Goal: Task Accomplishment & Management: Manage account settings

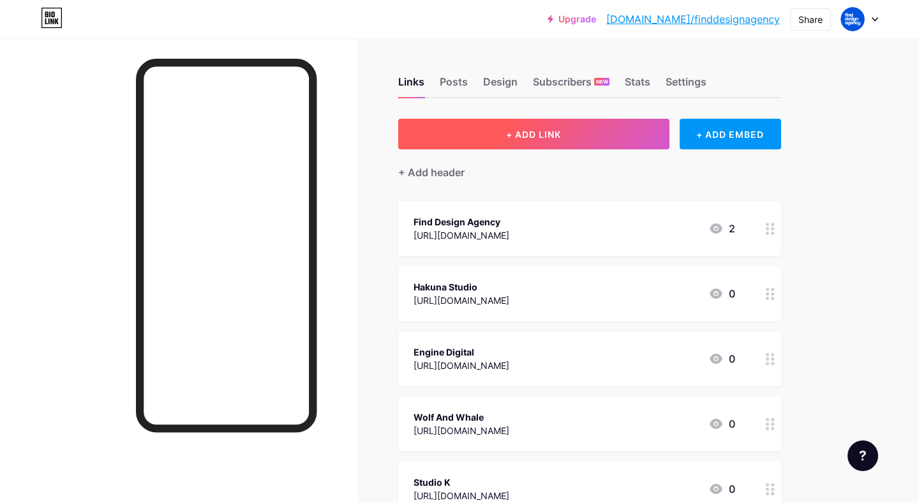
click at [641, 144] on button "+ ADD LINK" at bounding box center [533, 134] width 271 height 31
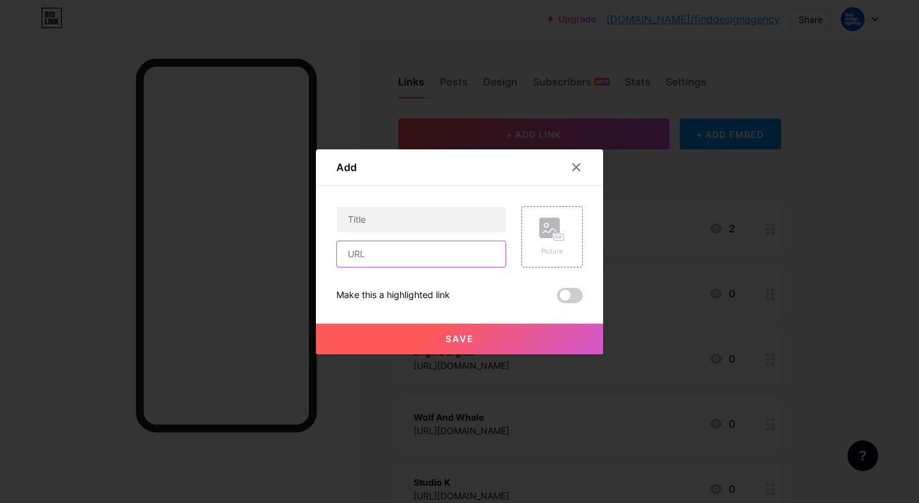
click at [443, 254] on input "text" at bounding box center [421, 254] width 169 height 26
paste input "[URL][DOMAIN_NAME]"
type input "[URL][DOMAIN_NAME]"
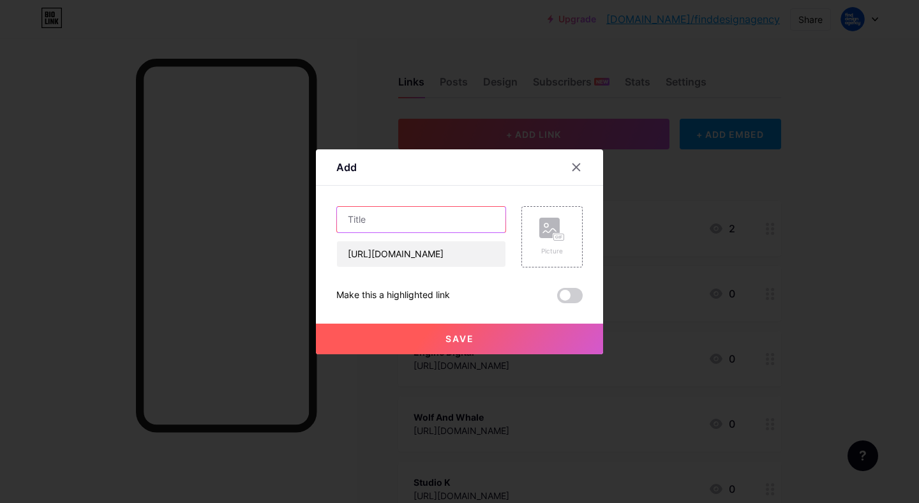
click at [423, 222] on input "text" at bounding box center [421, 220] width 169 height 26
type input "Studio Fnt"
click at [434, 344] on button "Save" at bounding box center [459, 339] width 287 height 31
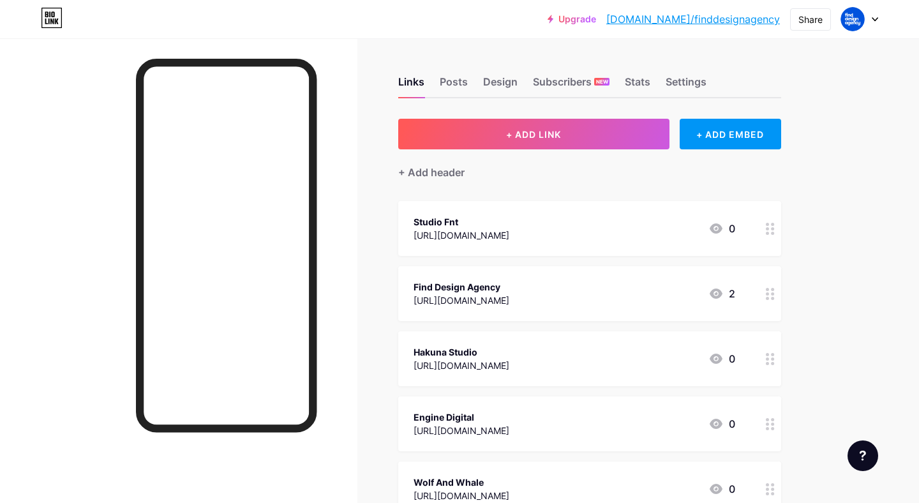
click at [433, 226] on div "Studio Fnt" at bounding box center [462, 221] width 96 height 13
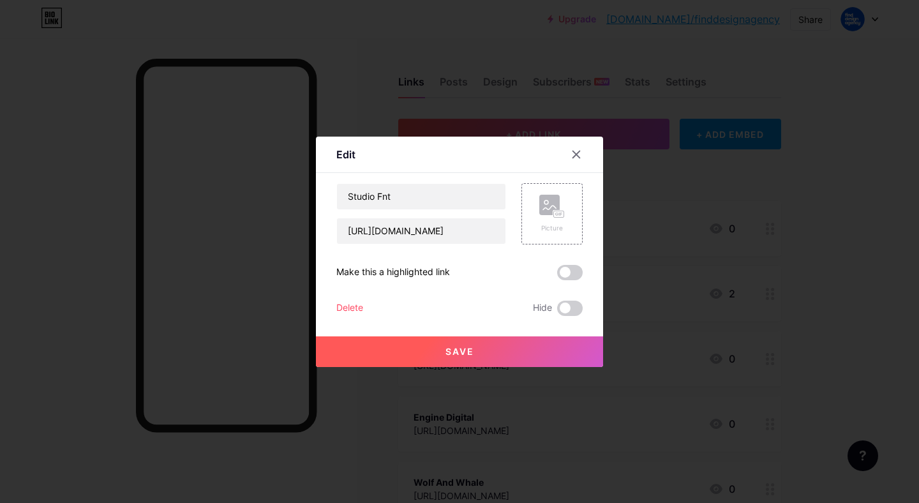
click at [584, 143] on div at bounding box center [584, 154] width 38 height 23
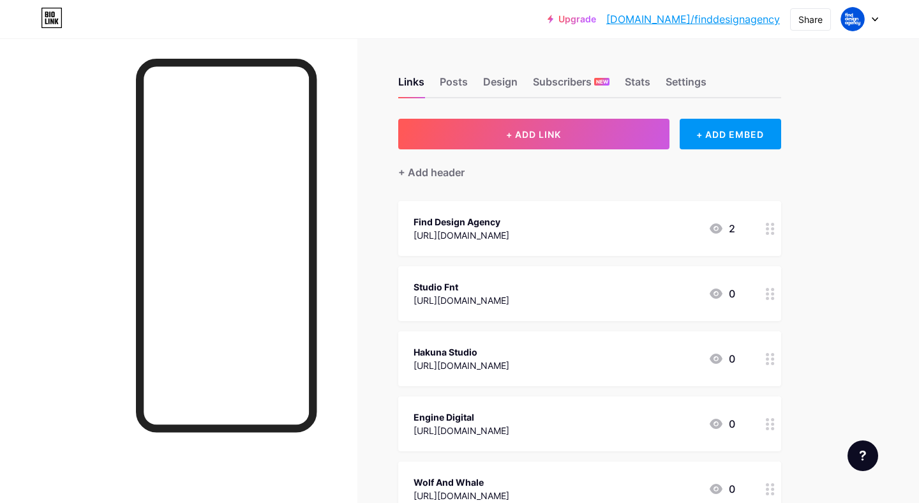
drag, startPoint x: 775, startPoint y: 224, endPoint x: 771, endPoint y: 303, distance: 79.2
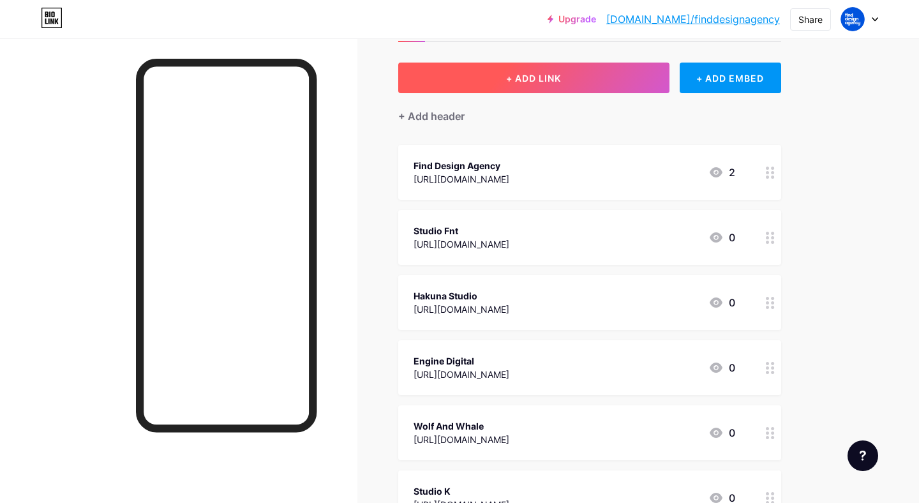
scroll to position [33, 0]
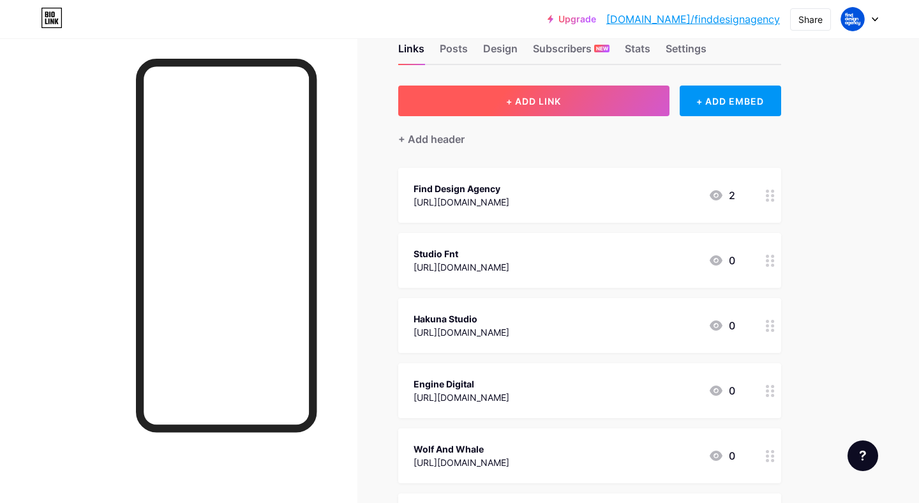
click at [510, 105] on span "+ ADD LINK" at bounding box center [533, 101] width 55 height 11
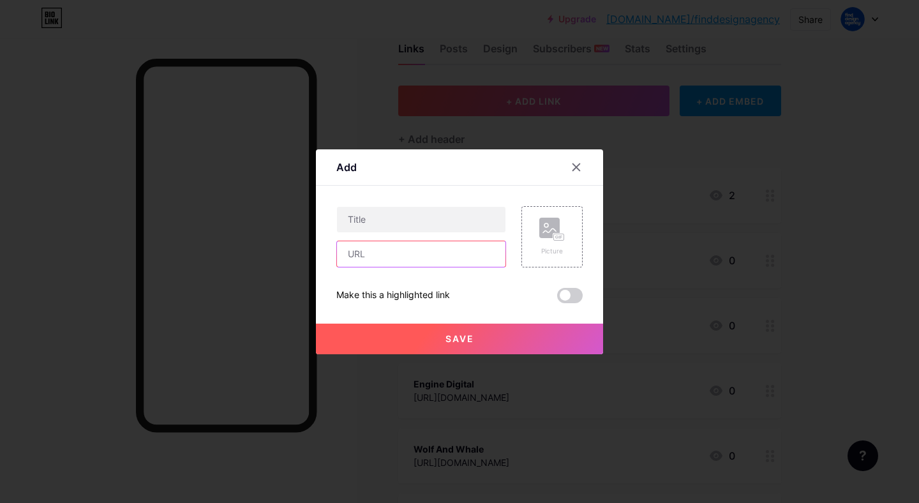
click at [430, 250] on input "text" at bounding box center [421, 254] width 169 height 26
paste input "[URL][DOMAIN_NAME]"
type input "[URL][DOMAIN_NAME]"
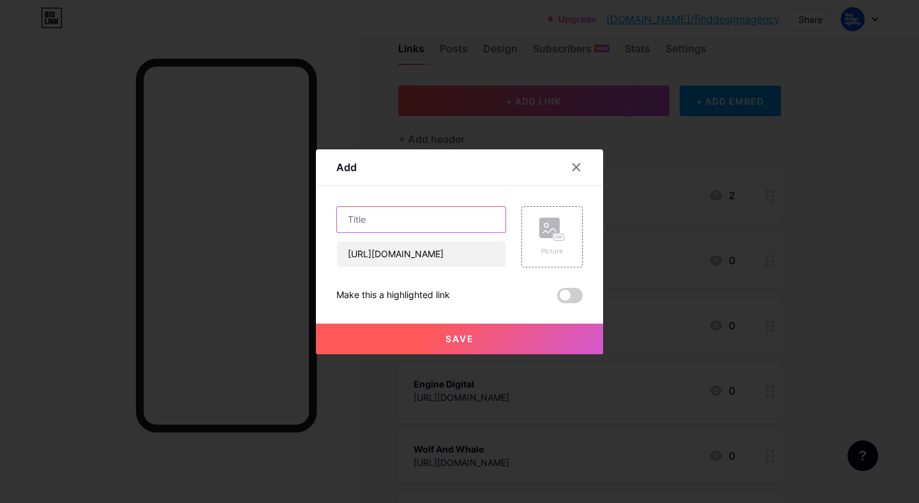
click at [422, 216] on input "text" at bounding box center [421, 220] width 169 height 26
type input "Fable"
click at [437, 345] on button "Save" at bounding box center [459, 339] width 287 height 31
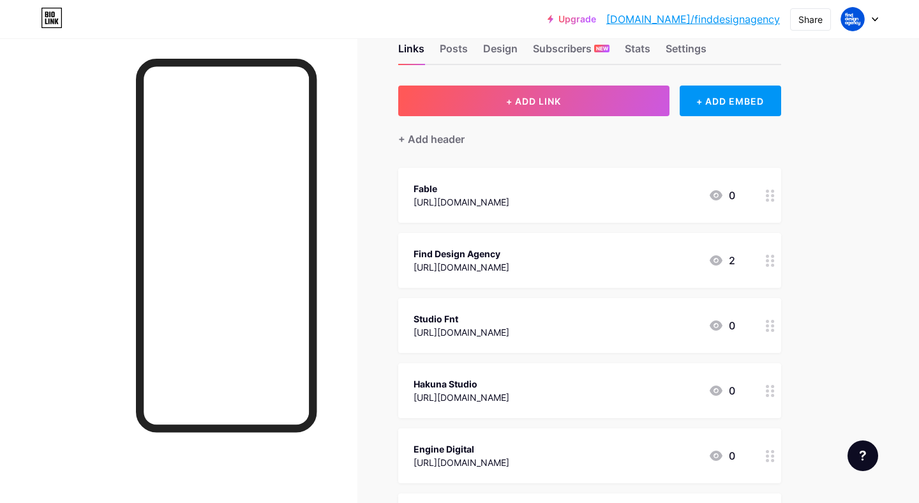
drag, startPoint x: 446, startPoint y: 190, endPoint x: 473, endPoint y: 209, distance: 33.3
click at [473, 209] on div "Fable [URL][DOMAIN_NAME] 0" at bounding box center [589, 195] width 383 height 55
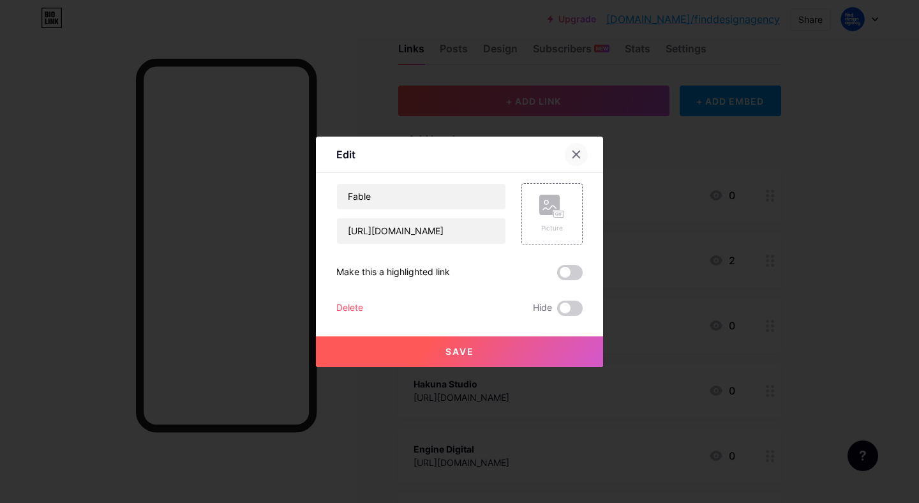
click at [581, 156] on icon at bounding box center [576, 154] width 10 height 10
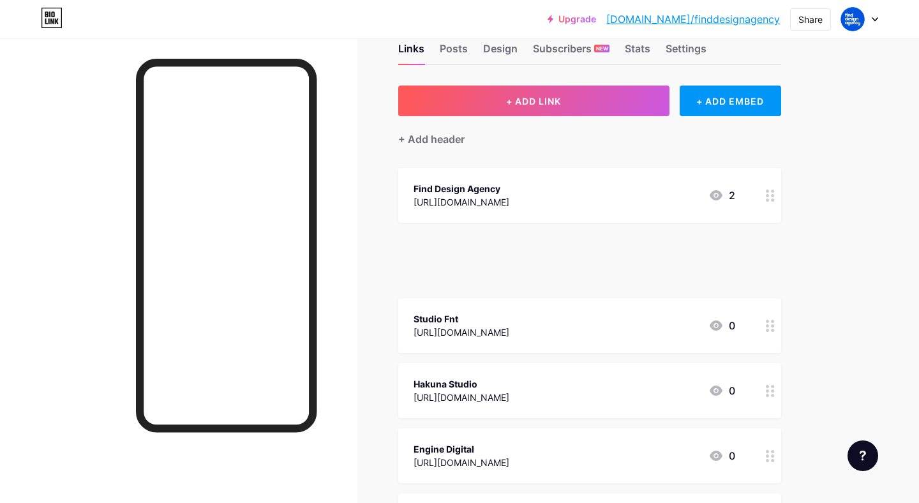
drag, startPoint x: 765, startPoint y: 196, endPoint x: 765, endPoint y: 277, distance: 81.1
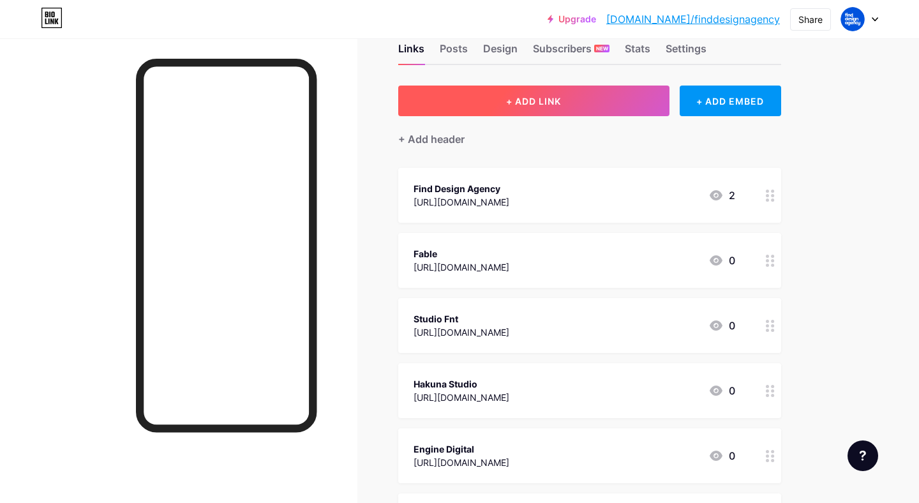
click at [518, 114] on button "+ ADD LINK" at bounding box center [533, 101] width 271 height 31
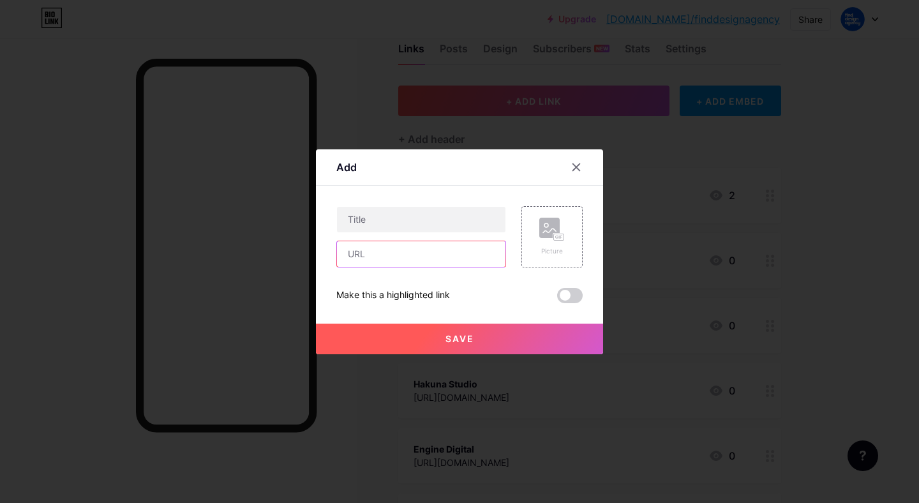
click at [434, 257] on input "text" at bounding box center [421, 254] width 169 height 26
paste input "[URL][DOMAIN_NAME]"
type input "[URL][DOMAIN_NAME]"
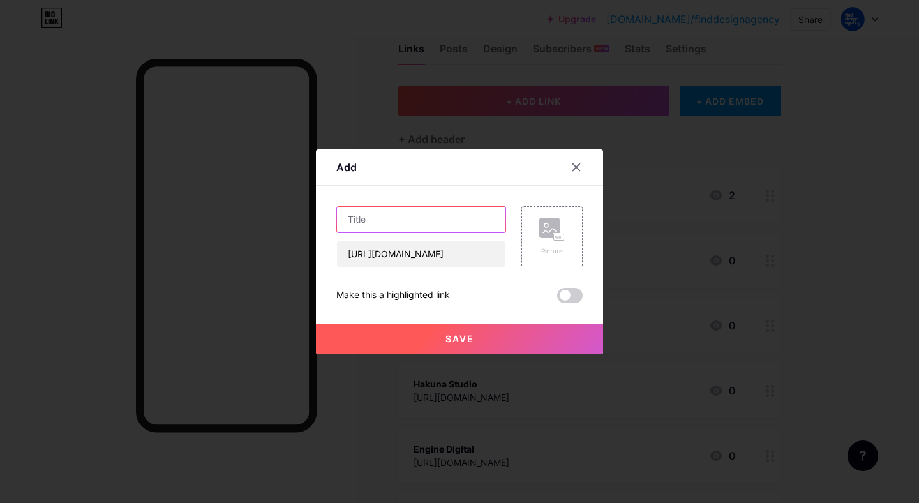
click at [423, 225] on input "text" at bounding box center [421, 220] width 169 height 26
type input "Code and Theory"
click at [402, 340] on button "Save" at bounding box center [459, 339] width 287 height 31
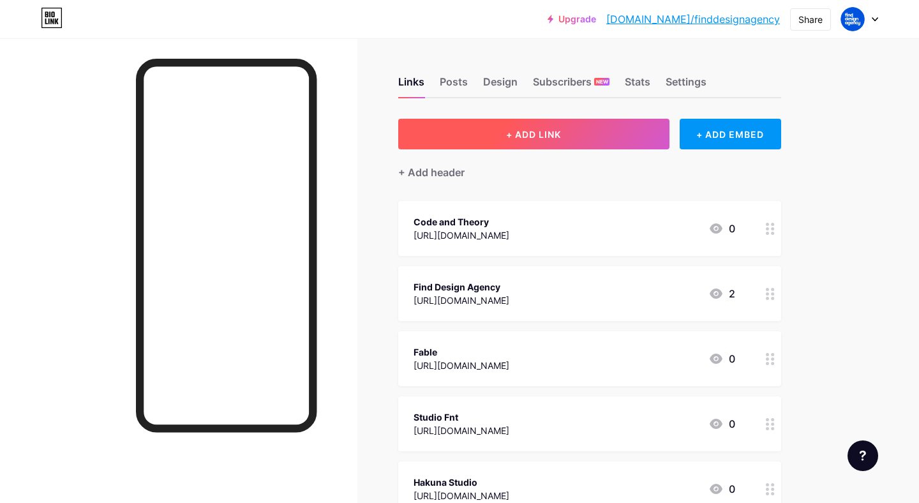
click at [610, 137] on button "+ ADD LINK" at bounding box center [533, 134] width 271 height 31
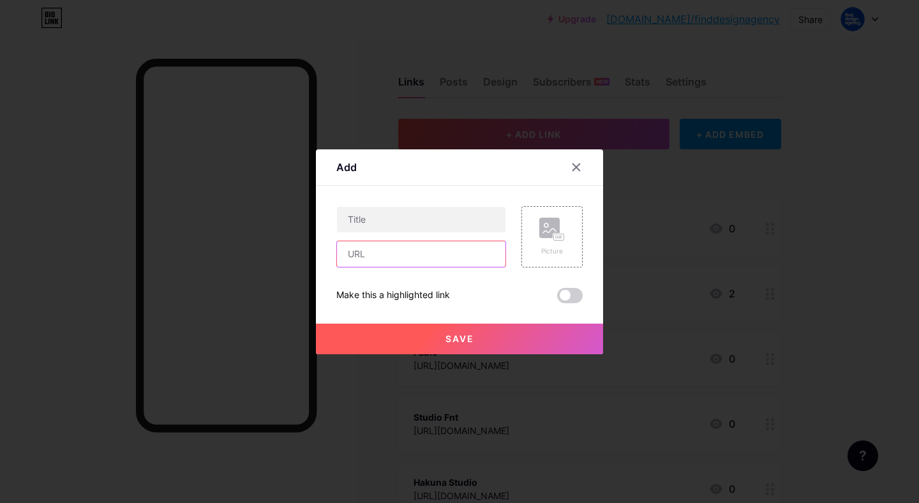
click at [441, 251] on input "text" at bounding box center [421, 254] width 169 height 26
paste input "[URL][DOMAIN_NAME][PERSON_NAME]"
type input "[URL][DOMAIN_NAME][PERSON_NAME]"
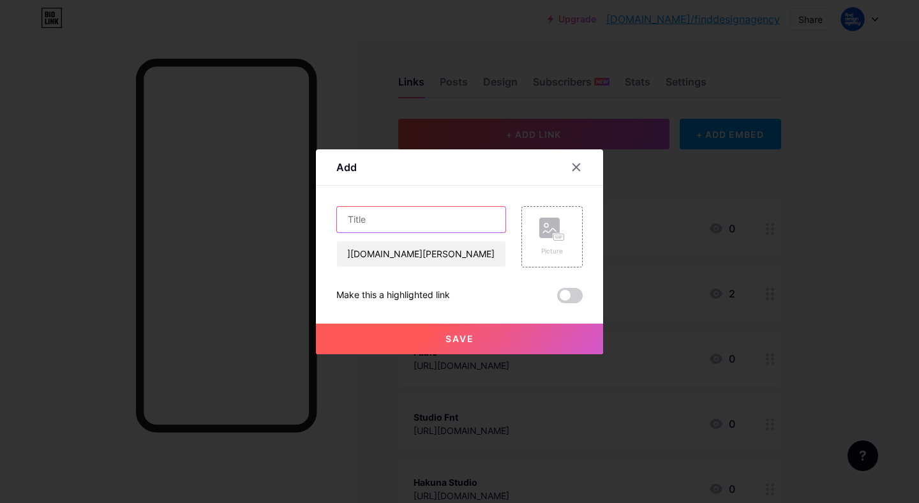
click at [431, 219] on input "text" at bounding box center [421, 220] width 169 height 26
type input "l"
type input "[PERSON_NAME]"
click at [401, 352] on button "Save" at bounding box center [459, 339] width 287 height 31
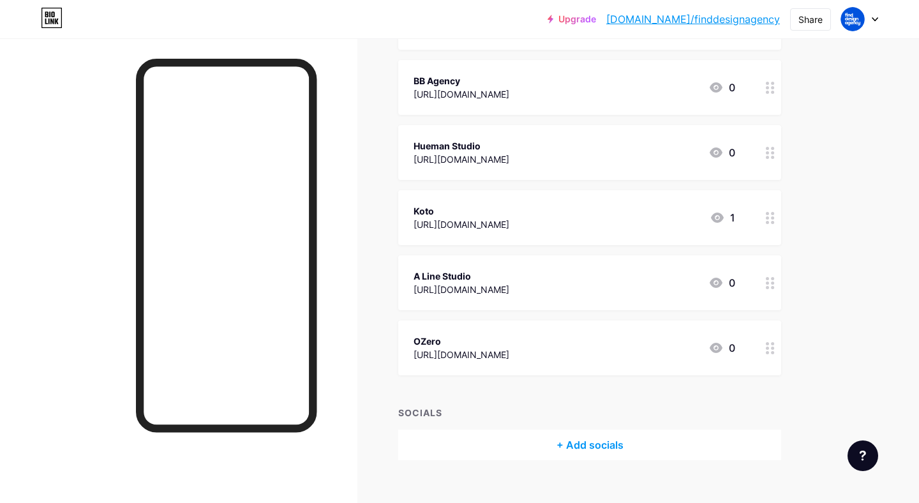
scroll to position [943, 0]
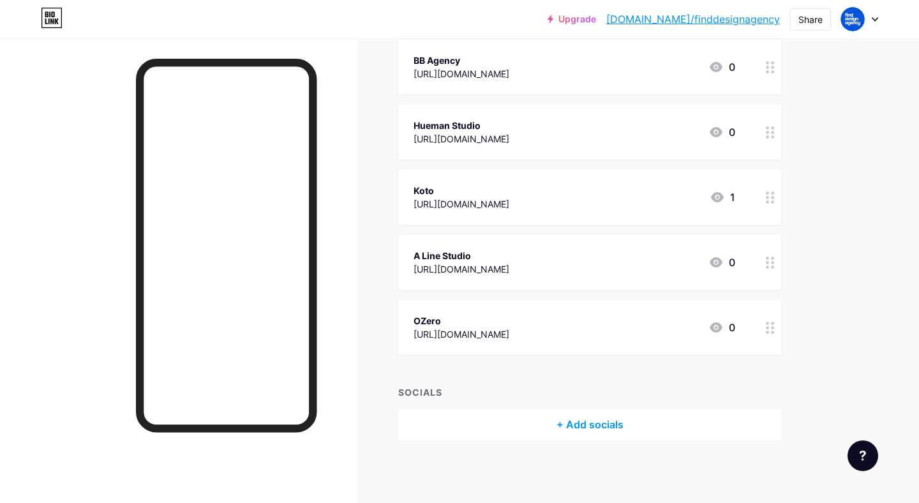
click at [588, 423] on div "+ Add socials" at bounding box center [589, 424] width 383 height 31
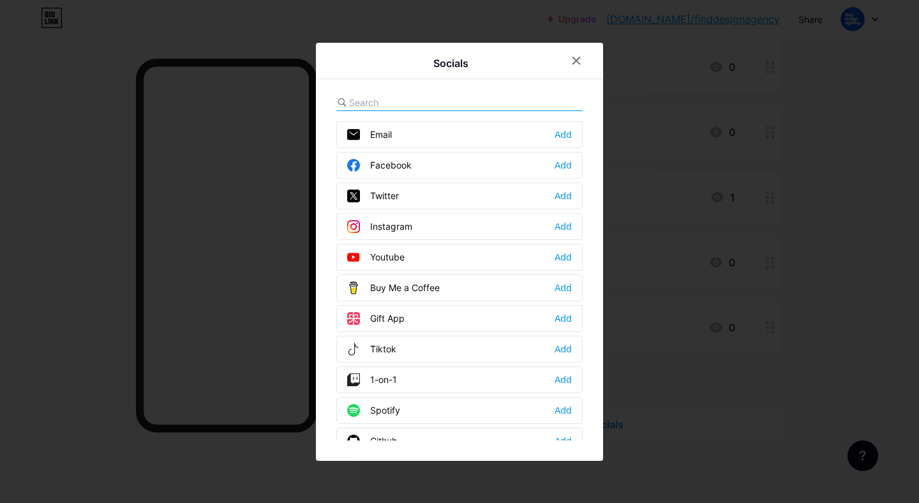
click at [423, 193] on div "Twitter Add" at bounding box center [459, 196] width 246 height 27
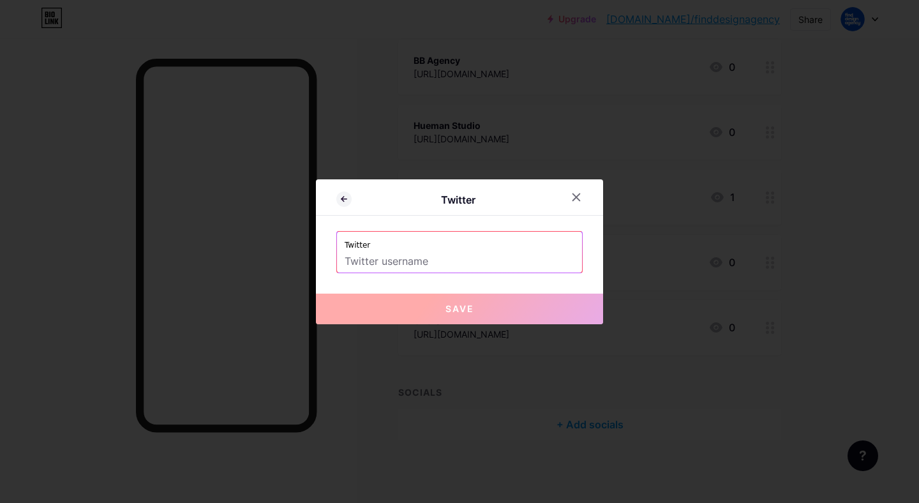
click at [428, 253] on input "text" at bounding box center [460, 262] width 230 height 22
paste input "[URL][DOMAIN_NAME]"
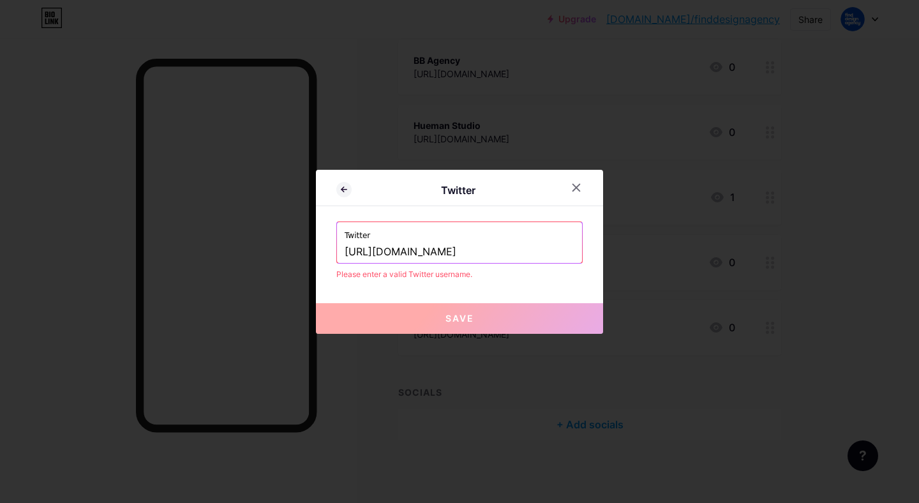
click at [416, 250] on input "[URL][DOMAIN_NAME]" at bounding box center [460, 252] width 230 height 22
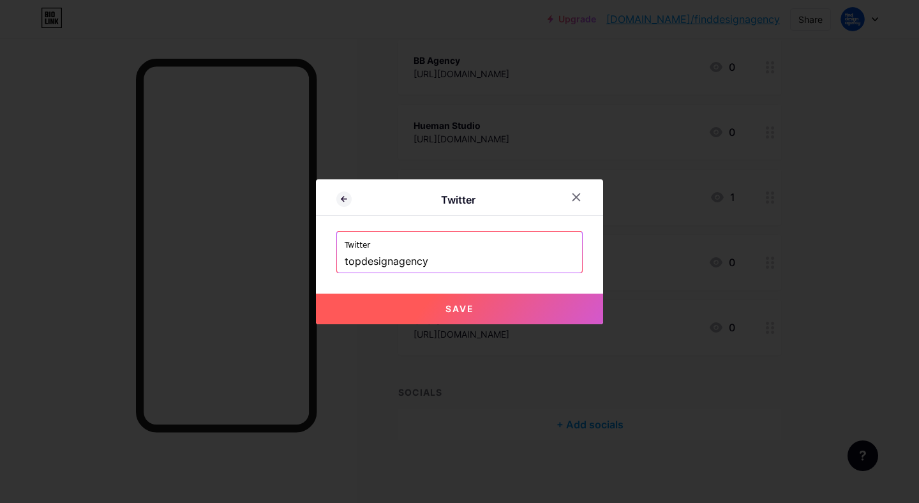
click at [425, 305] on button "Save" at bounding box center [459, 309] width 287 height 31
type input "[URL][DOMAIN_NAME]"
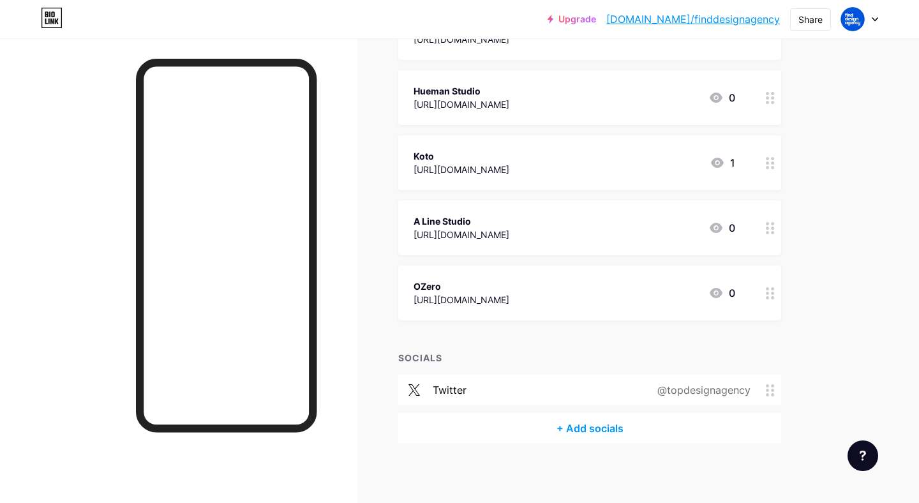
scroll to position [981, 0]
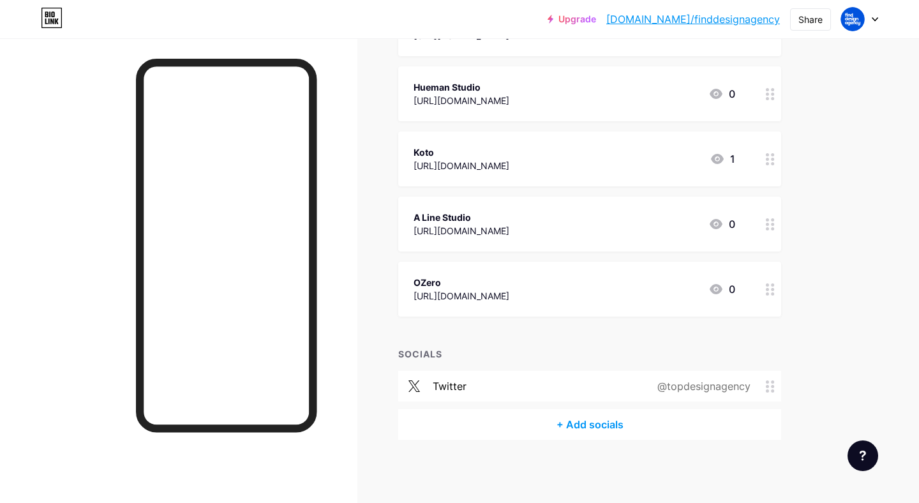
click at [589, 421] on div "+ Add socials" at bounding box center [589, 424] width 383 height 31
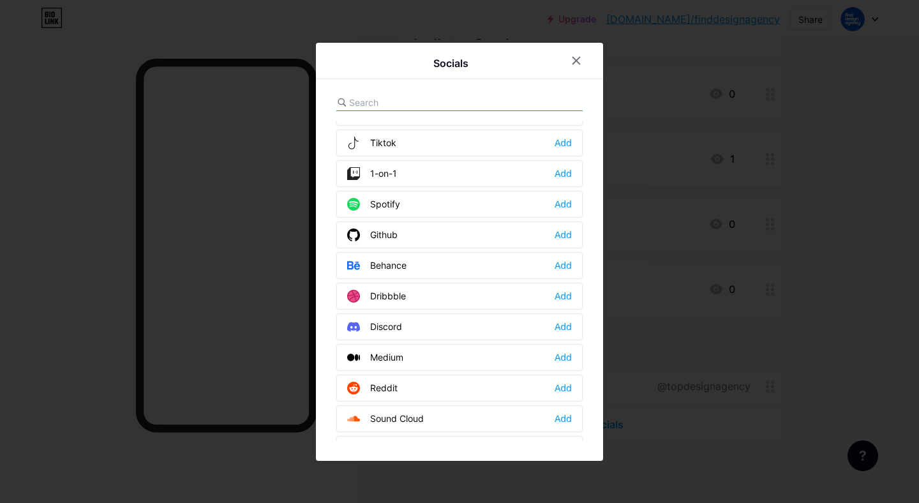
scroll to position [192, 0]
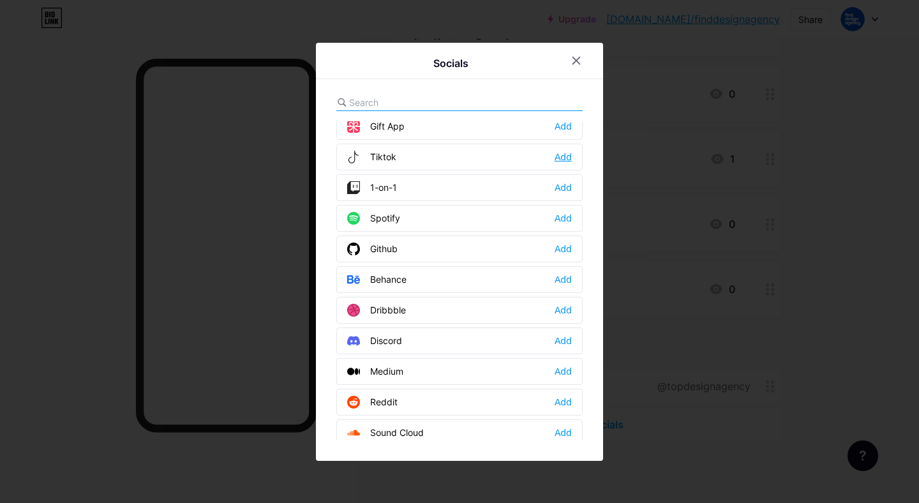
click at [560, 160] on div "Add" at bounding box center [563, 157] width 17 height 13
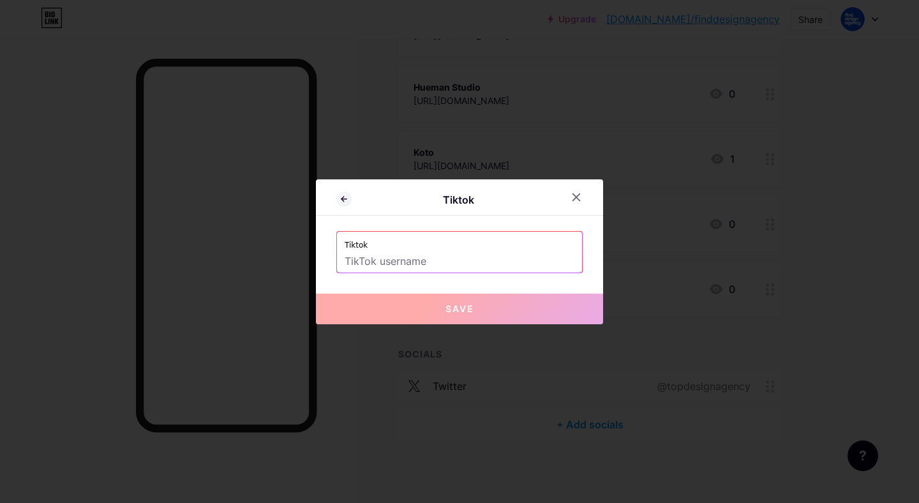
click at [433, 260] on input "text" at bounding box center [460, 262] width 230 height 22
paste input "finddesignagency"
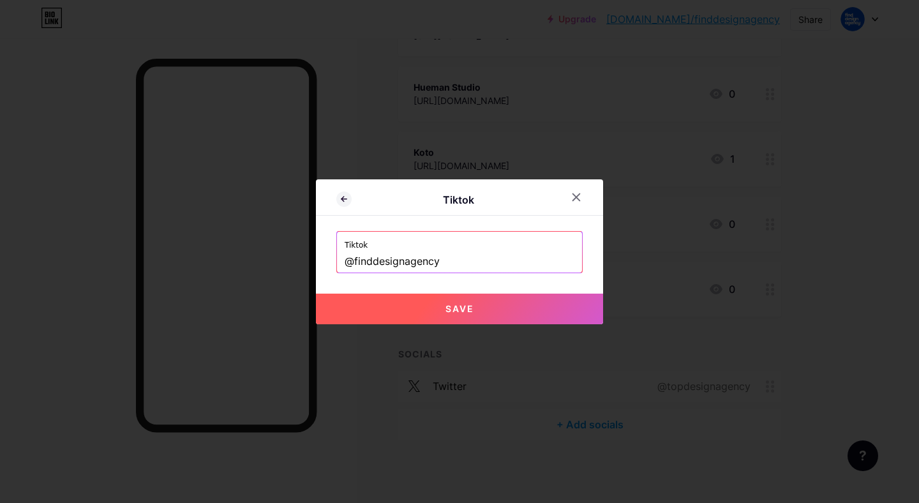
click at [480, 301] on button "Save" at bounding box center [459, 309] width 287 height 31
type input "[URL][DOMAIN_NAME]"
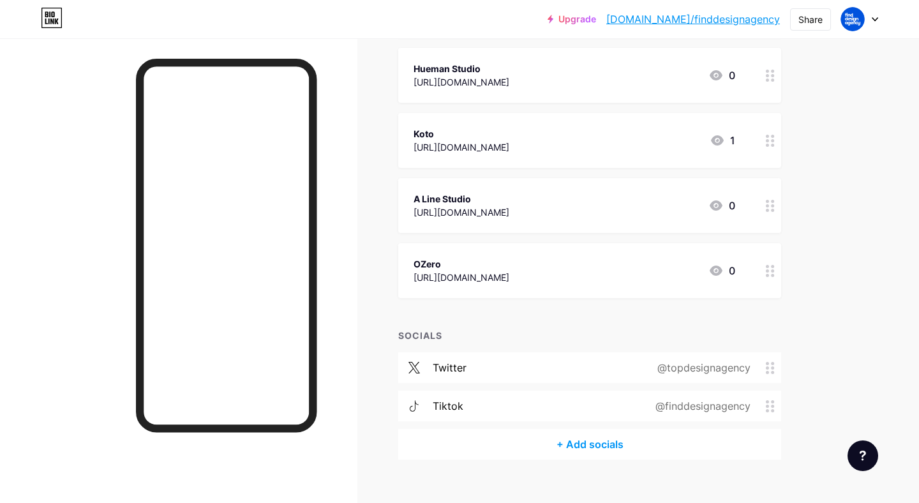
scroll to position [1019, 0]
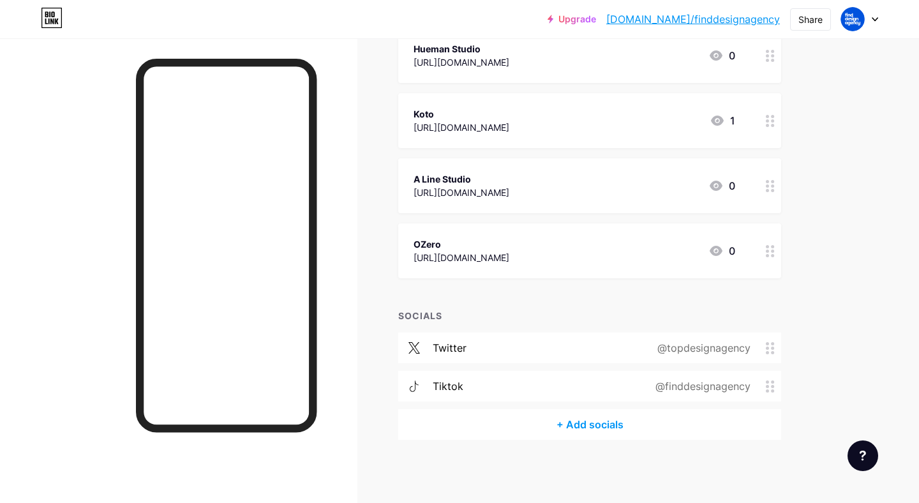
click at [587, 425] on div "+ Add socials" at bounding box center [589, 424] width 383 height 31
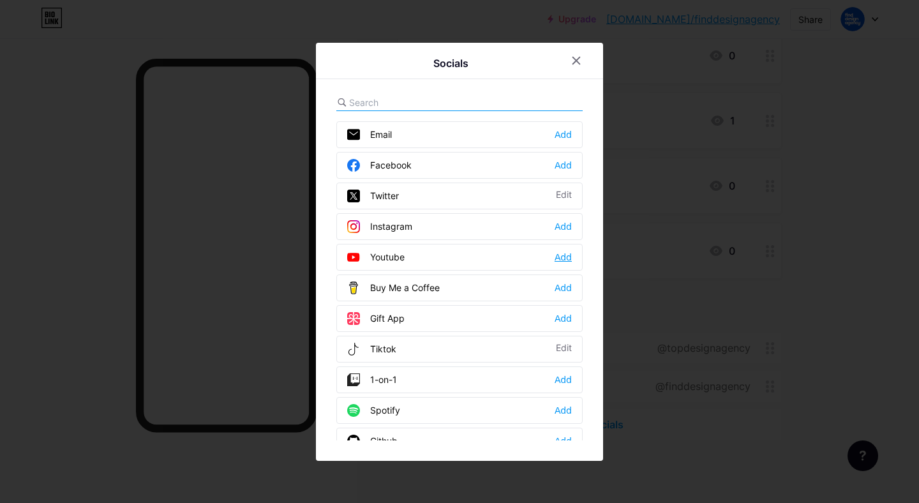
click at [564, 253] on div "Add" at bounding box center [563, 257] width 17 height 13
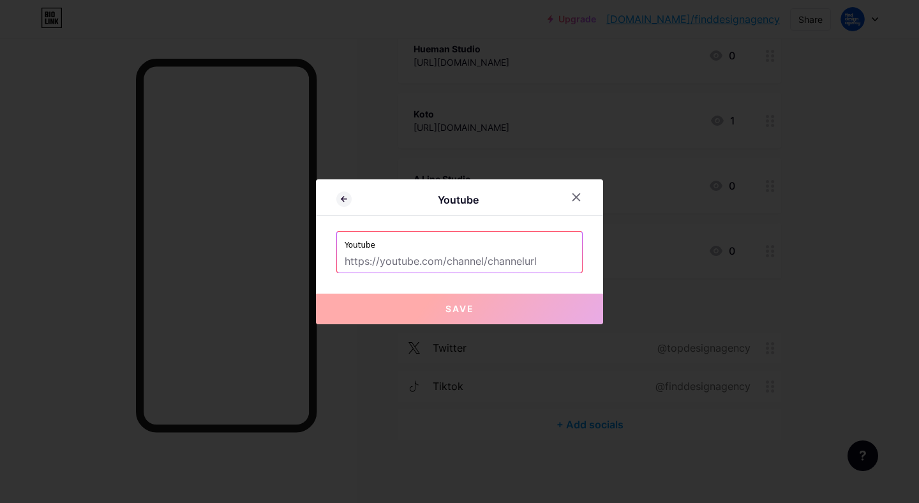
click at [448, 257] on input "text" at bounding box center [460, 262] width 230 height 22
paste input "[URL][DOMAIN_NAME]"
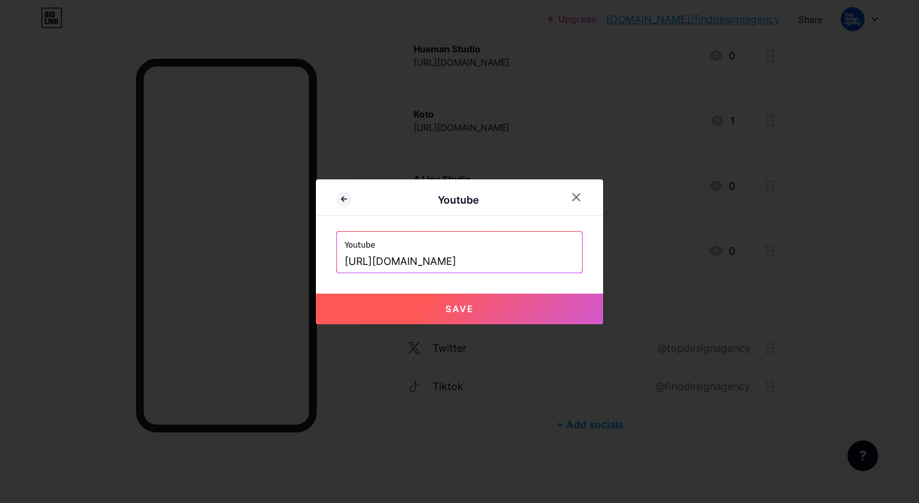
type input "[URL][DOMAIN_NAME]"
click at [460, 311] on span "Save" at bounding box center [460, 308] width 29 height 11
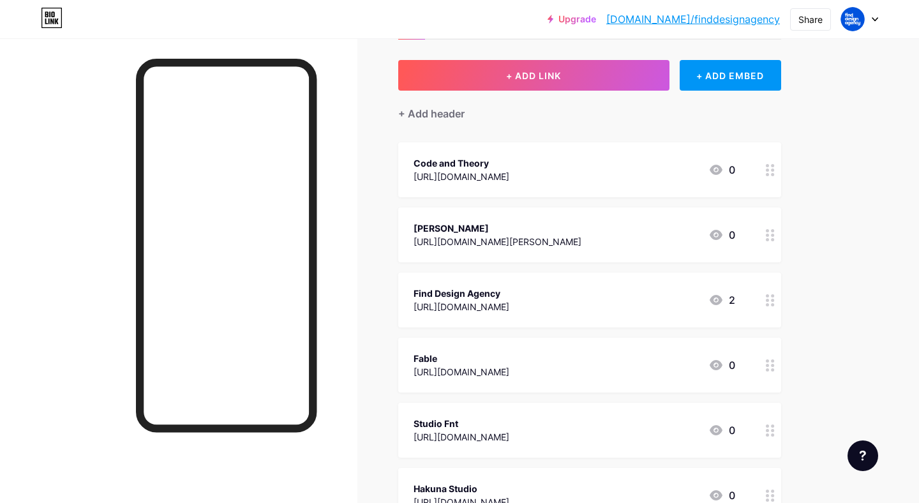
scroll to position [0, 0]
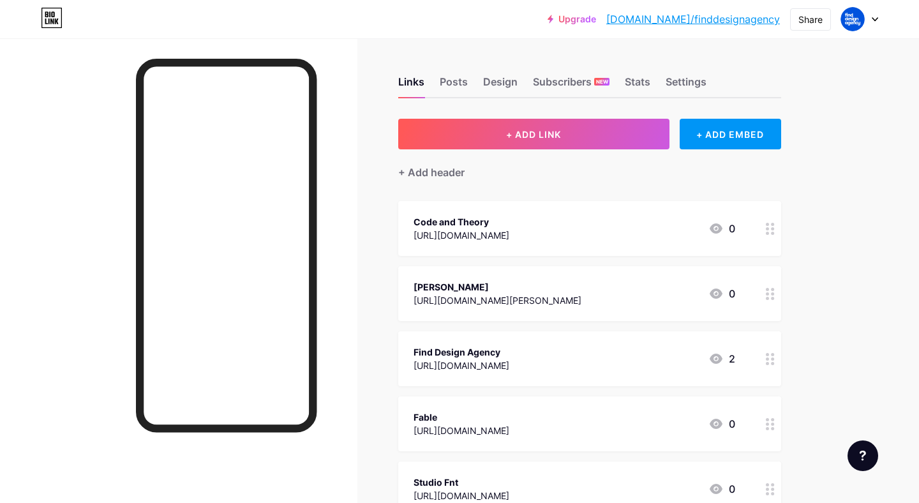
drag, startPoint x: 474, startPoint y: 354, endPoint x: 481, endPoint y: 376, distance: 22.8
click at [481, 376] on div "Find Design Agency [URL][DOMAIN_NAME] 2" at bounding box center [589, 358] width 383 height 55
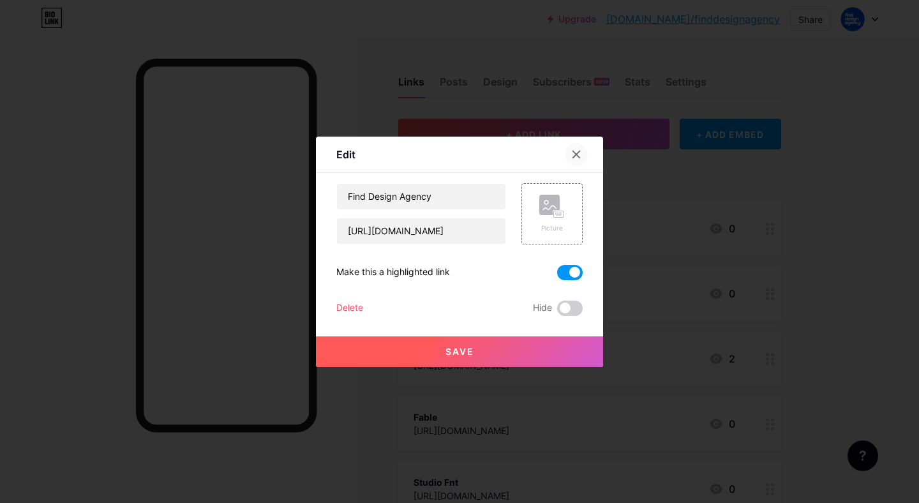
click at [583, 153] on div at bounding box center [576, 154] width 23 height 23
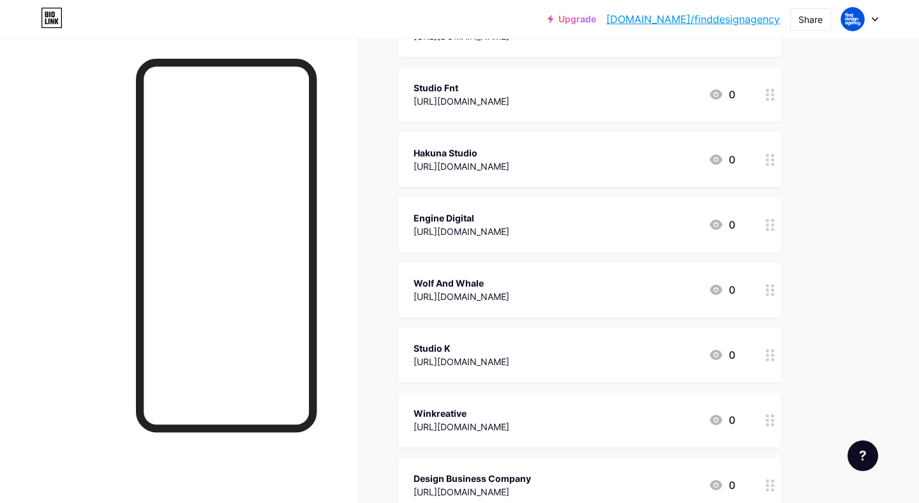
scroll to position [365, 0]
